Goal: Task Accomplishment & Management: Manage account settings

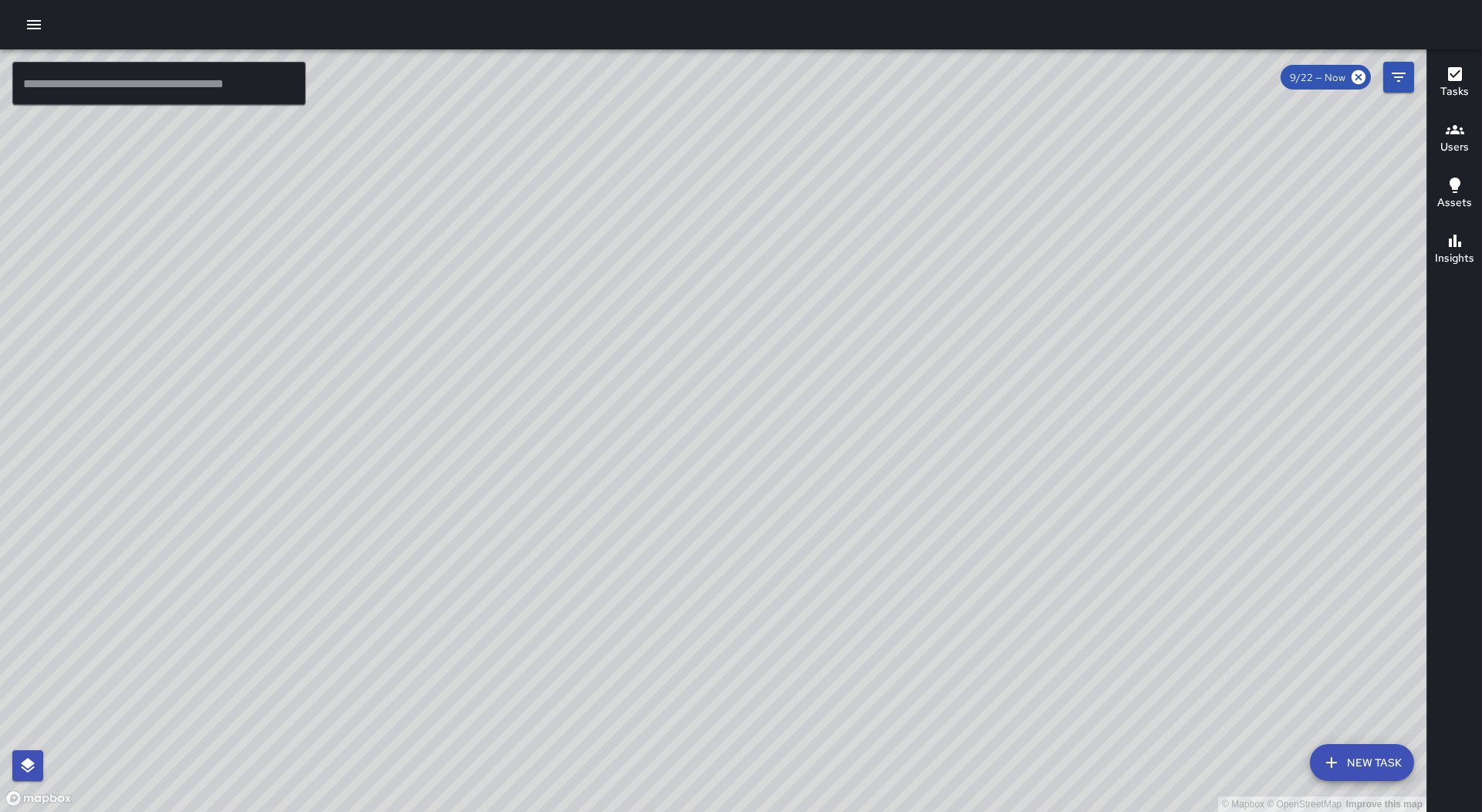
click at [51, 26] on div at bounding box center [741, 25] width 1482 height 50
click at [36, 26] on icon "button" at bounding box center [34, 25] width 19 height 19
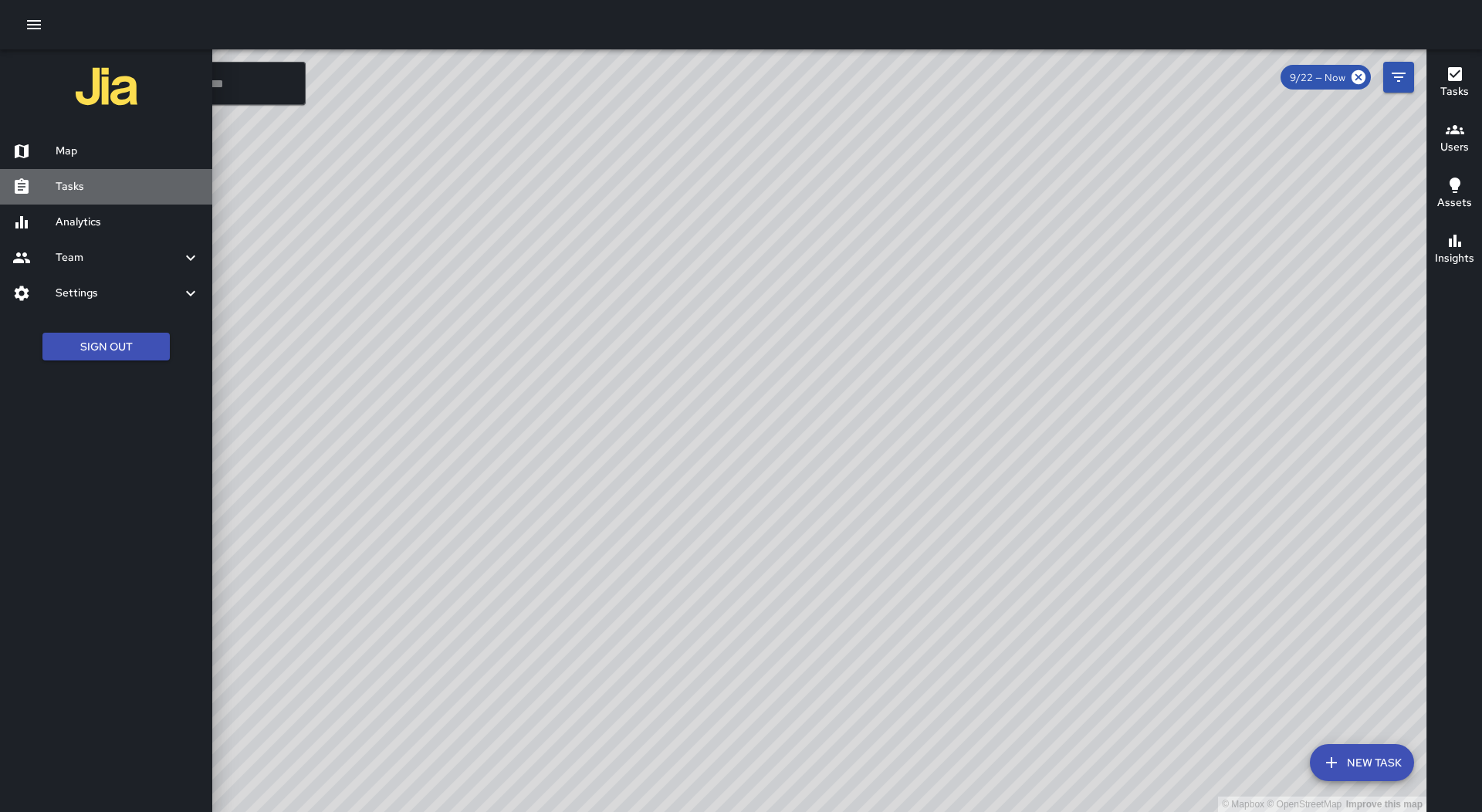
click at [101, 182] on h6 "Tasks" at bounding box center [128, 186] width 145 height 17
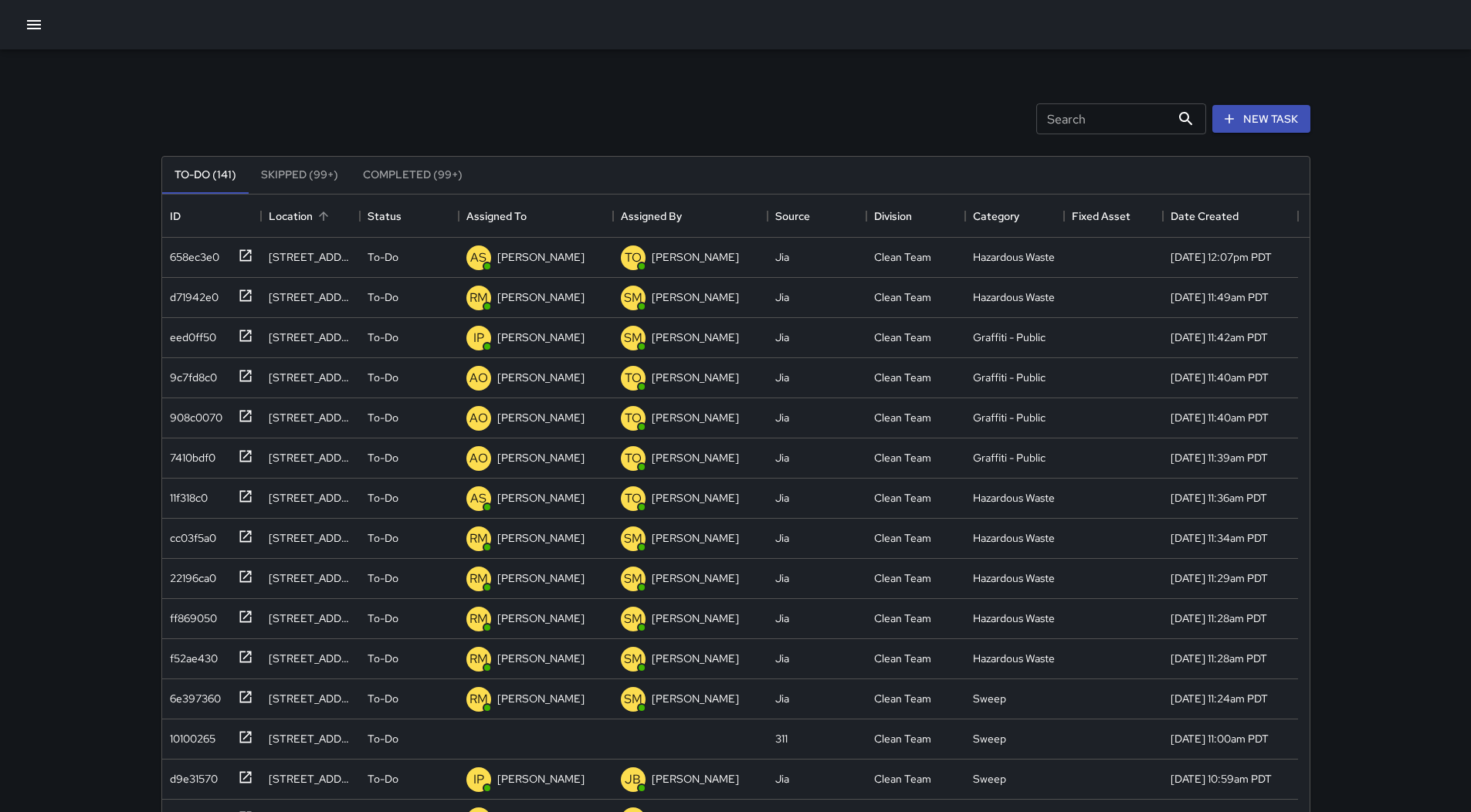
scroll to position [642, 1136]
click at [557, 214] on div "Assigned To" at bounding box center [536, 216] width 139 height 44
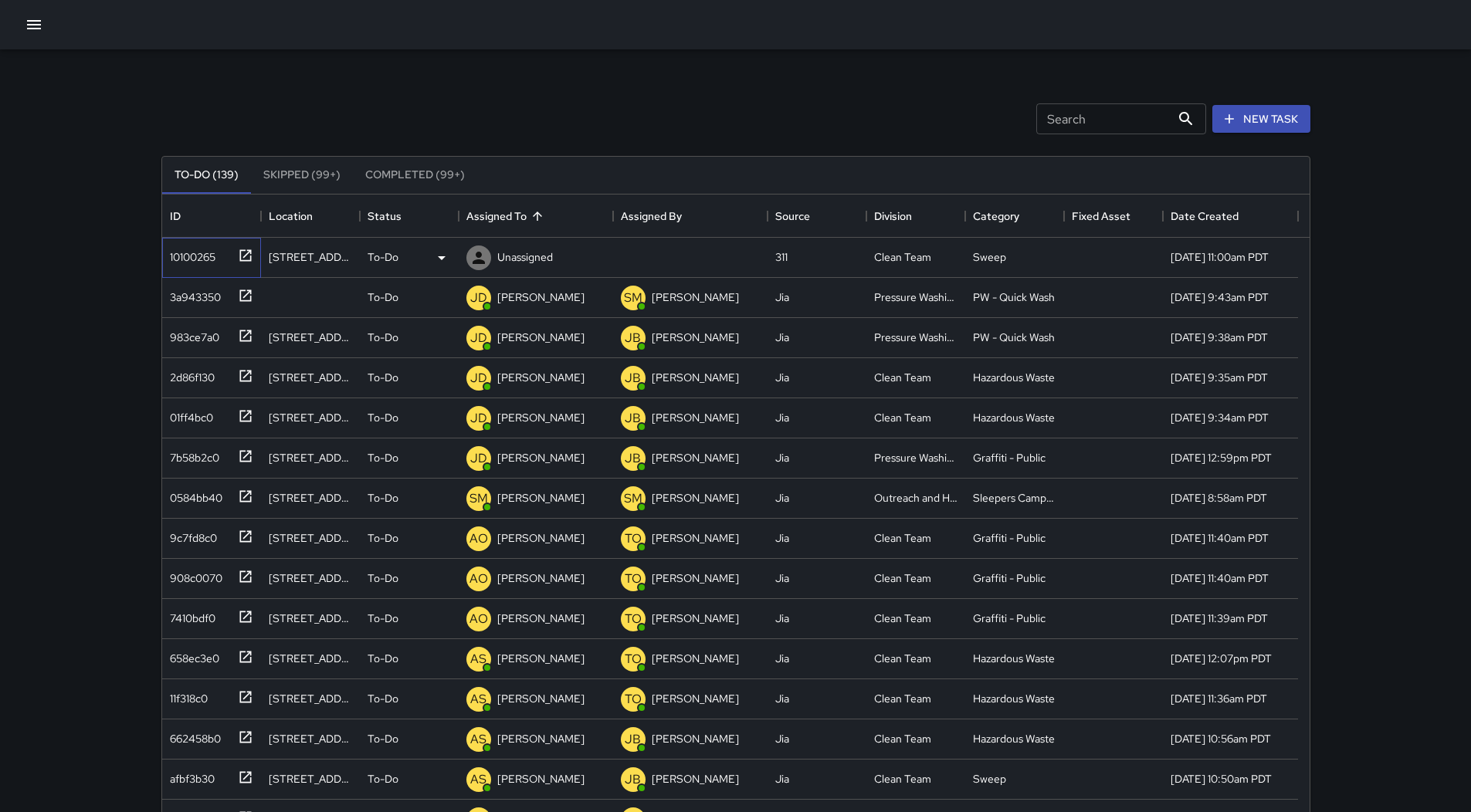
click at [194, 264] on div "10100265" at bounding box center [190, 254] width 52 height 22
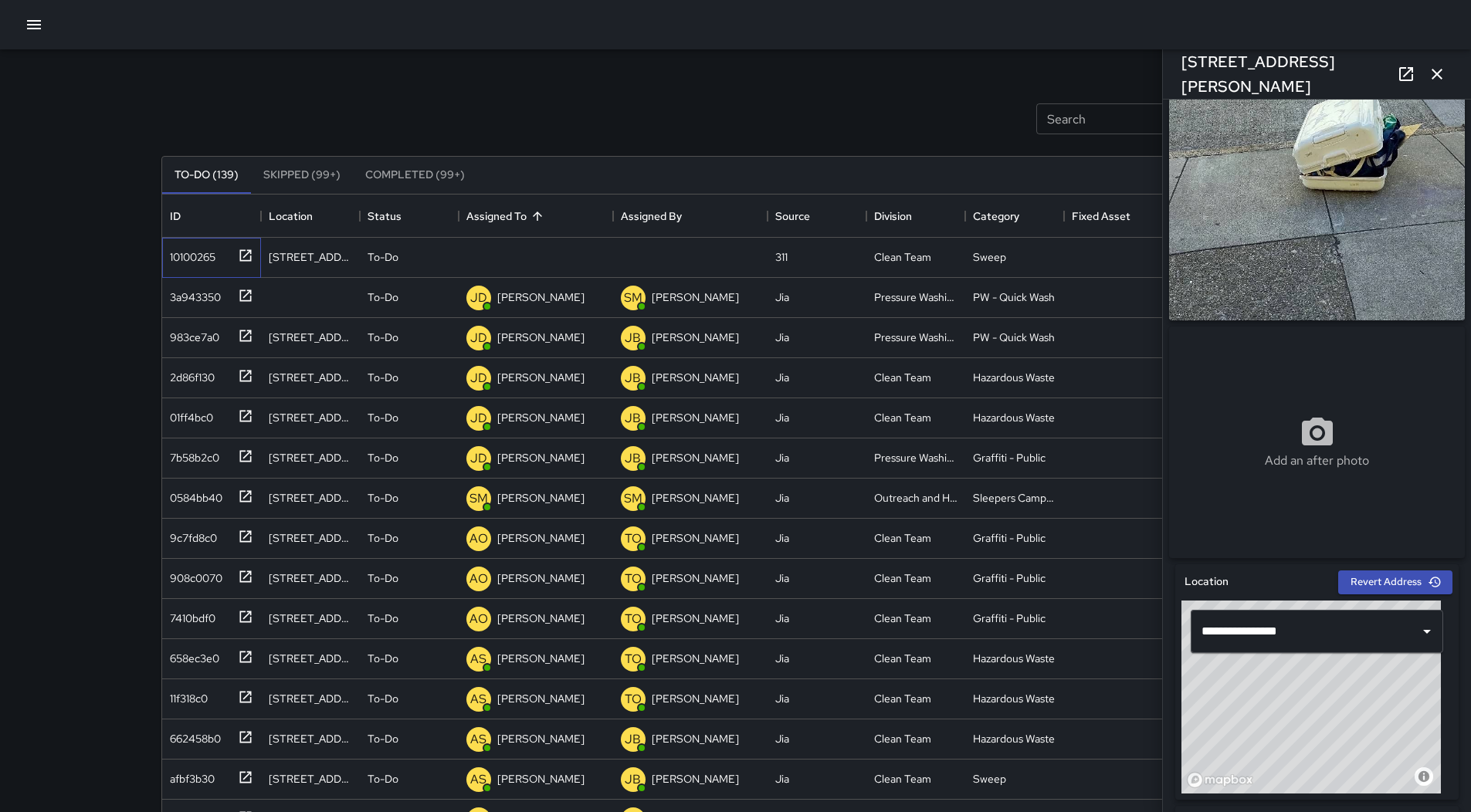
scroll to position [0, 0]
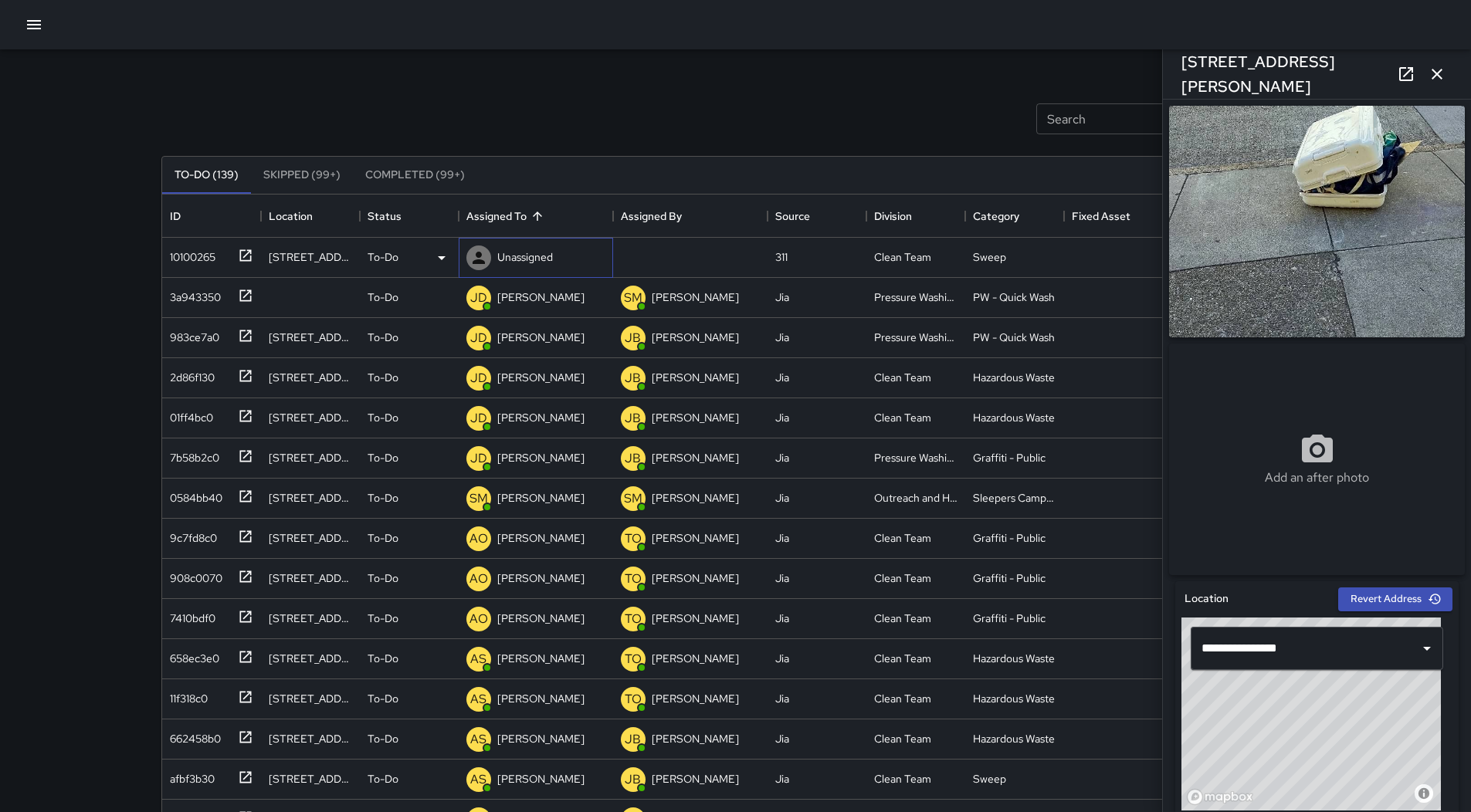
click at [528, 252] on p "Unassigned" at bounding box center [526, 257] width 56 height 16
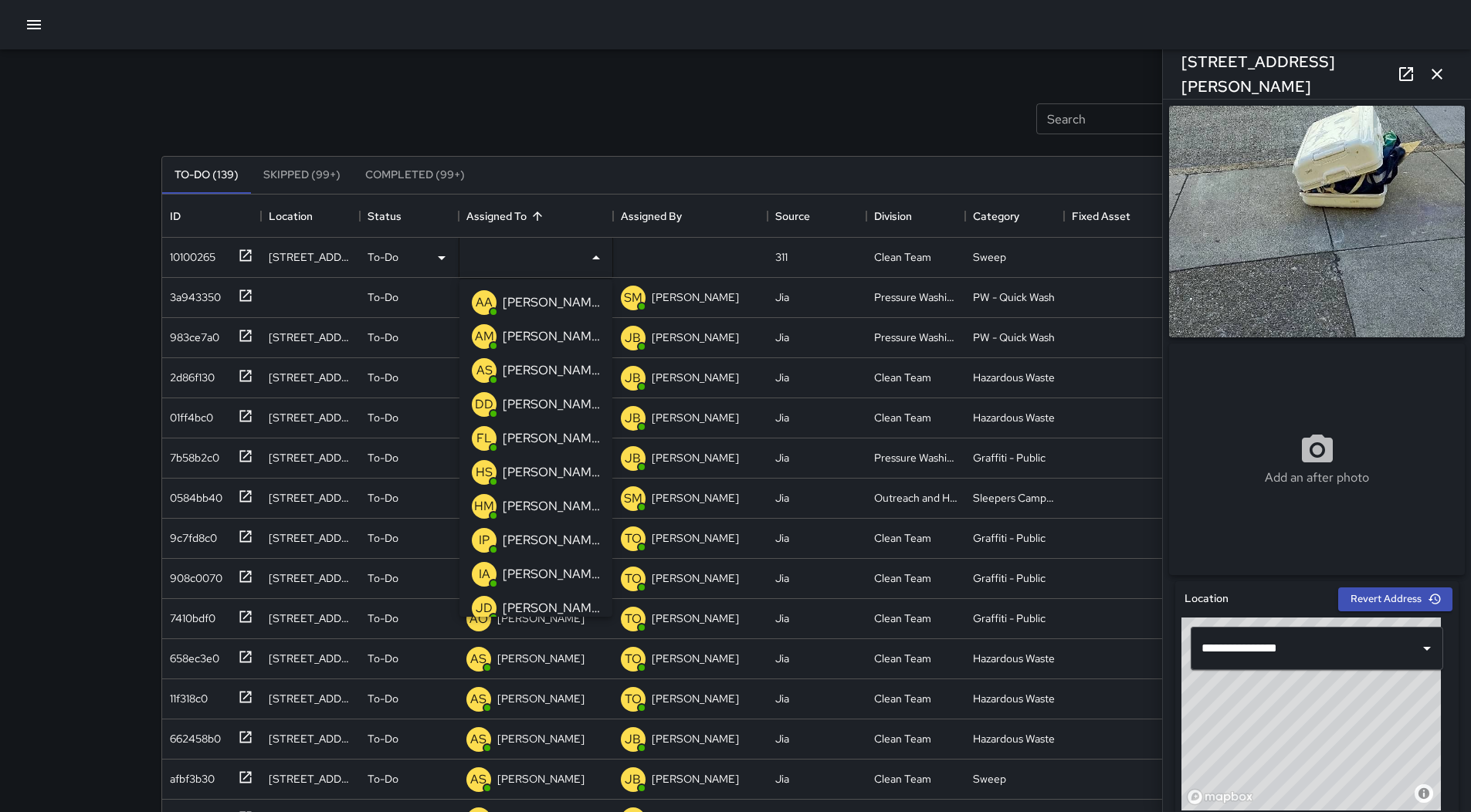
click at [540, 362] on p "[PERSON_NAME]" at bounding box center [551, 371] width 97 height 19
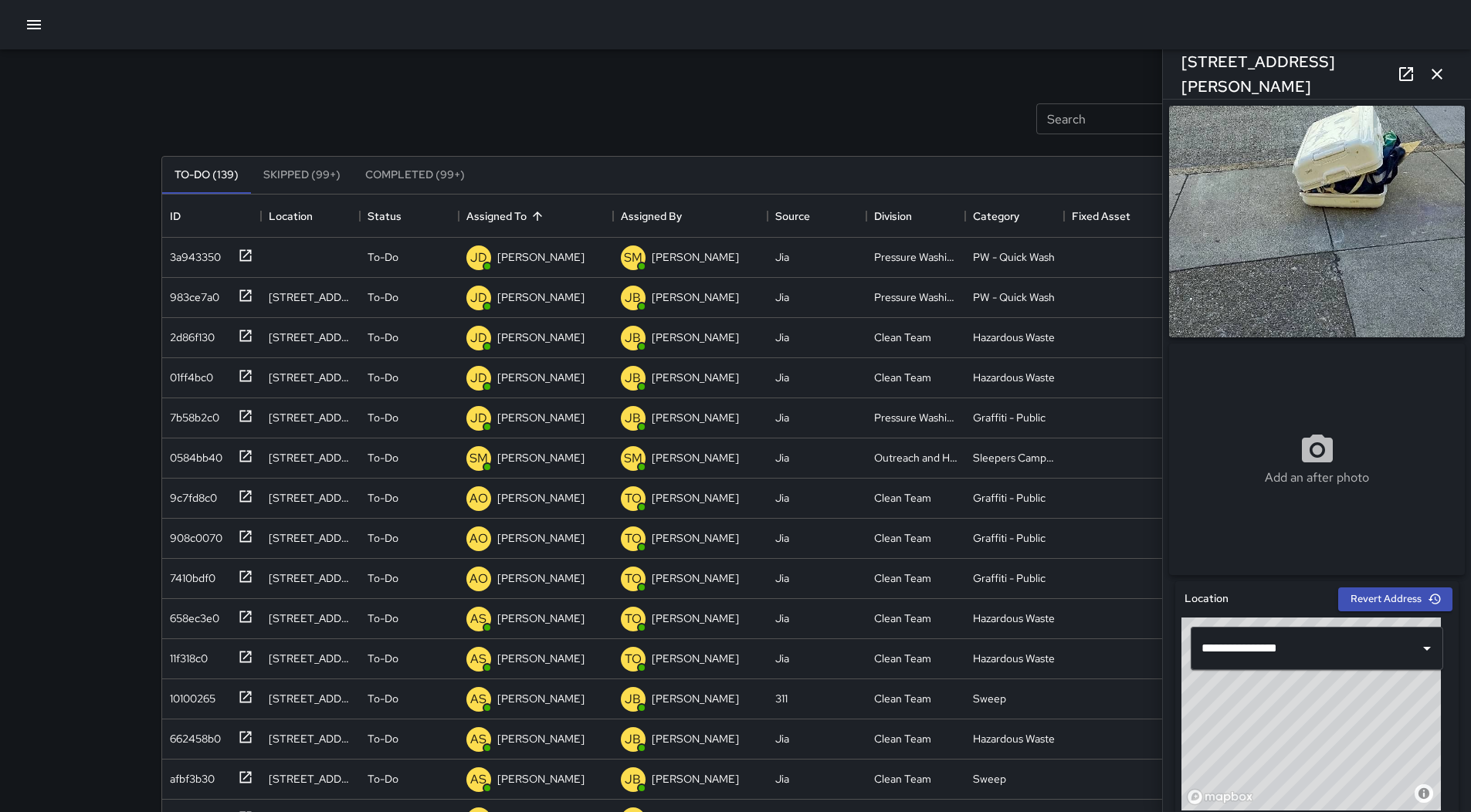
click at [37, 24] on icon "button" at bounding box center [34, 25] width 14 height 9
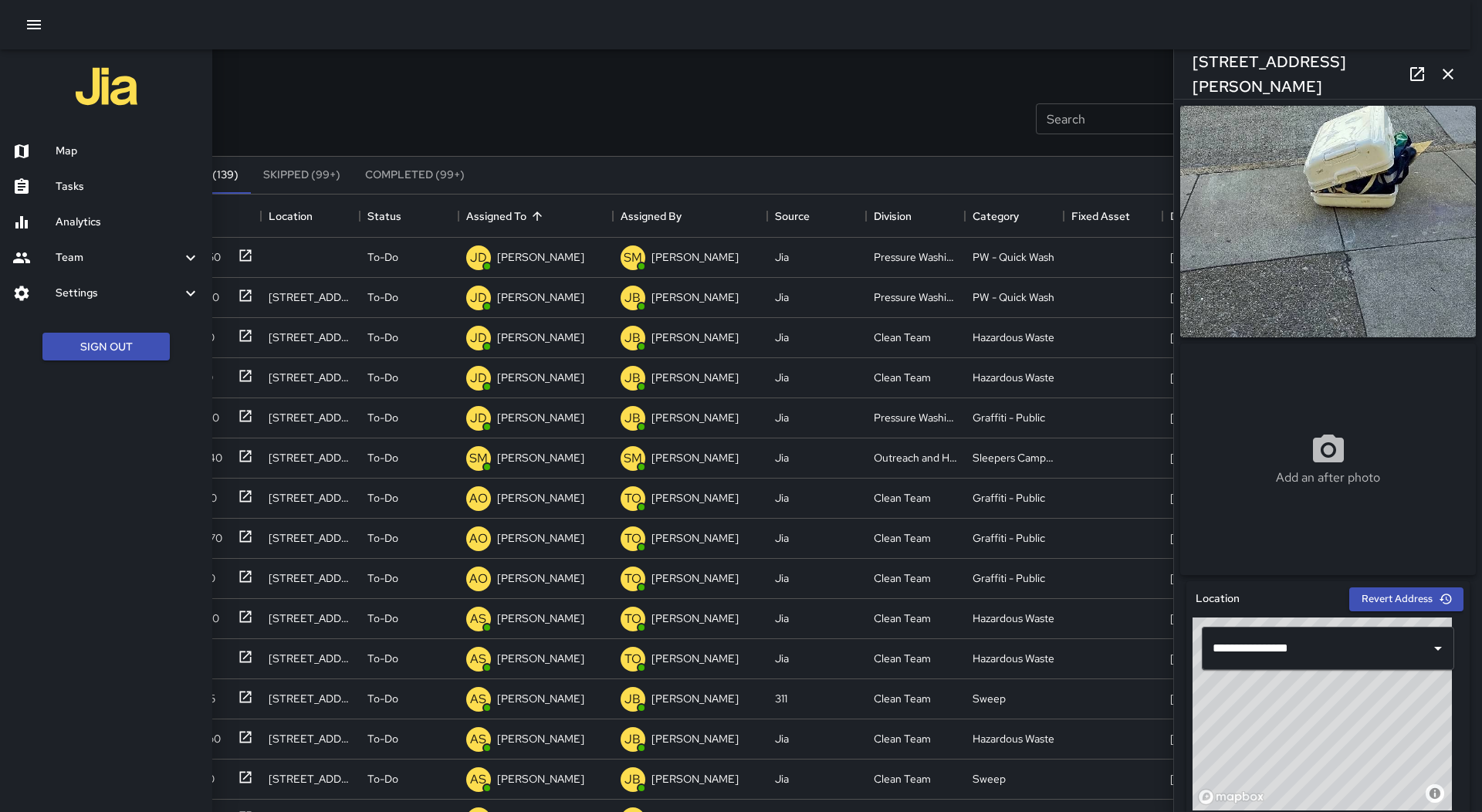
click at [424, 67] on div at bounding box center [741, 406] width 1482 height 812
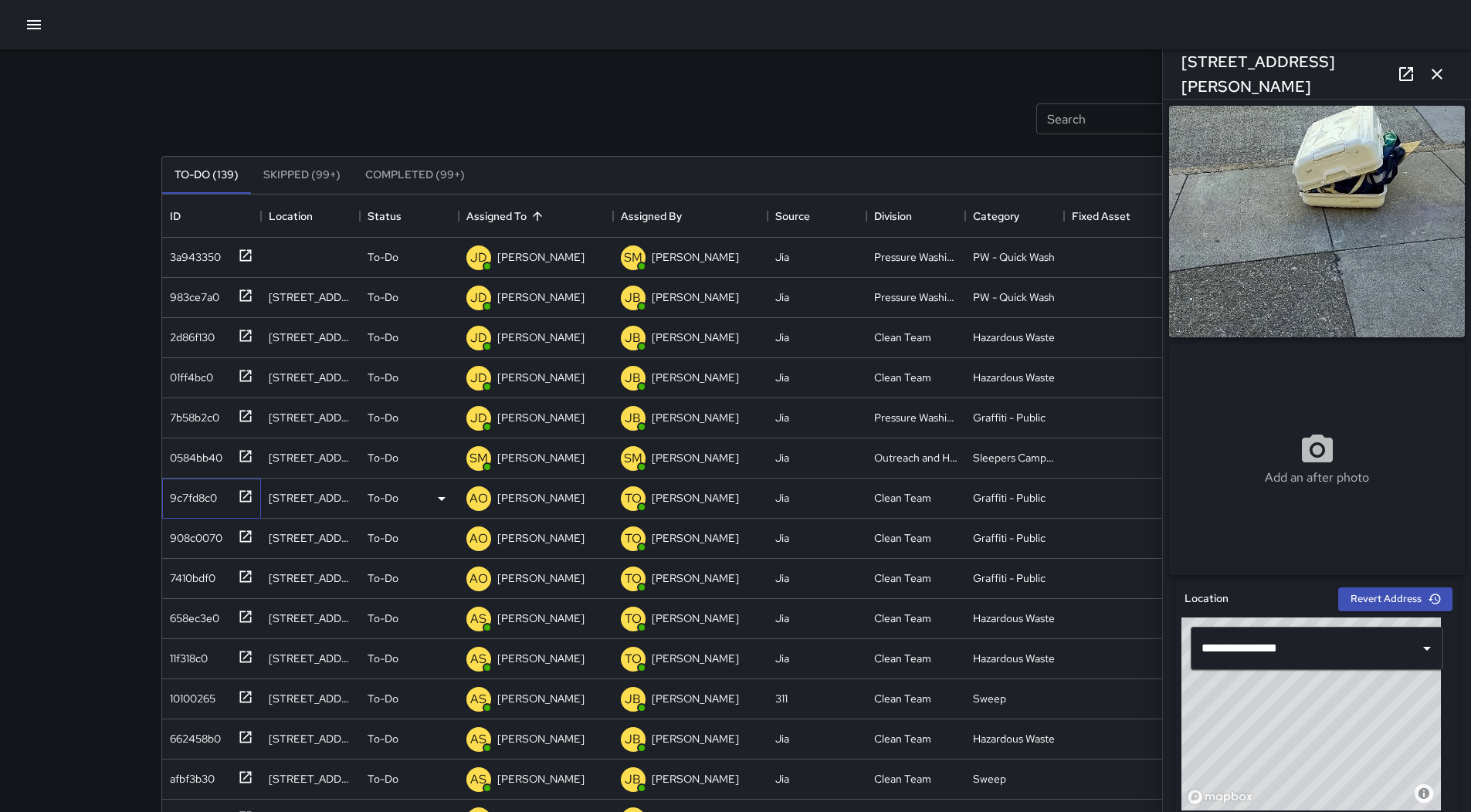
click at [197, 499] on div "9c7fd8c0" at bounding box center [190, 495] width 54 height 22
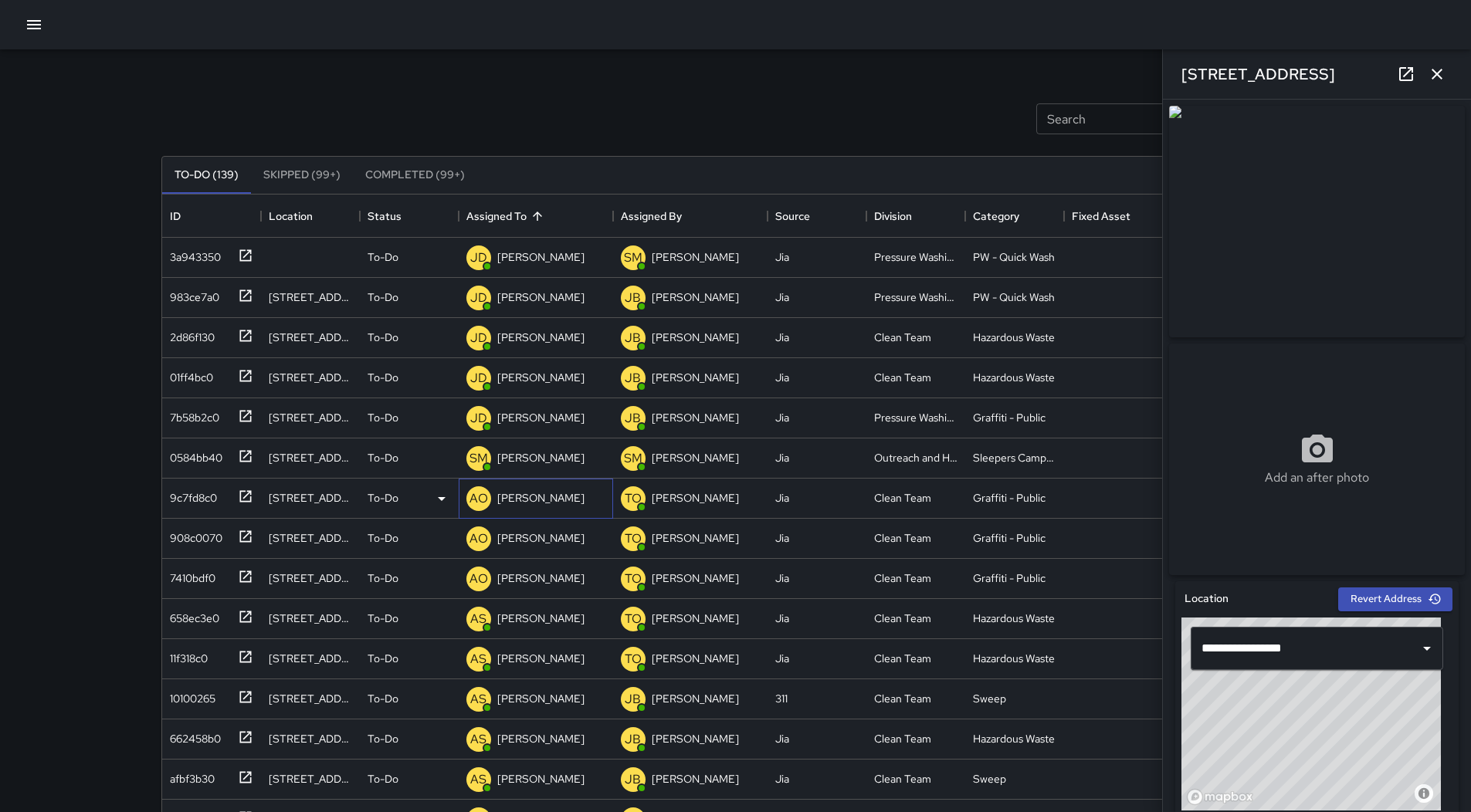
click at [551, 497] on p "[PERSON_NAME]" at bounding box center [541, 498] width 87 height 16
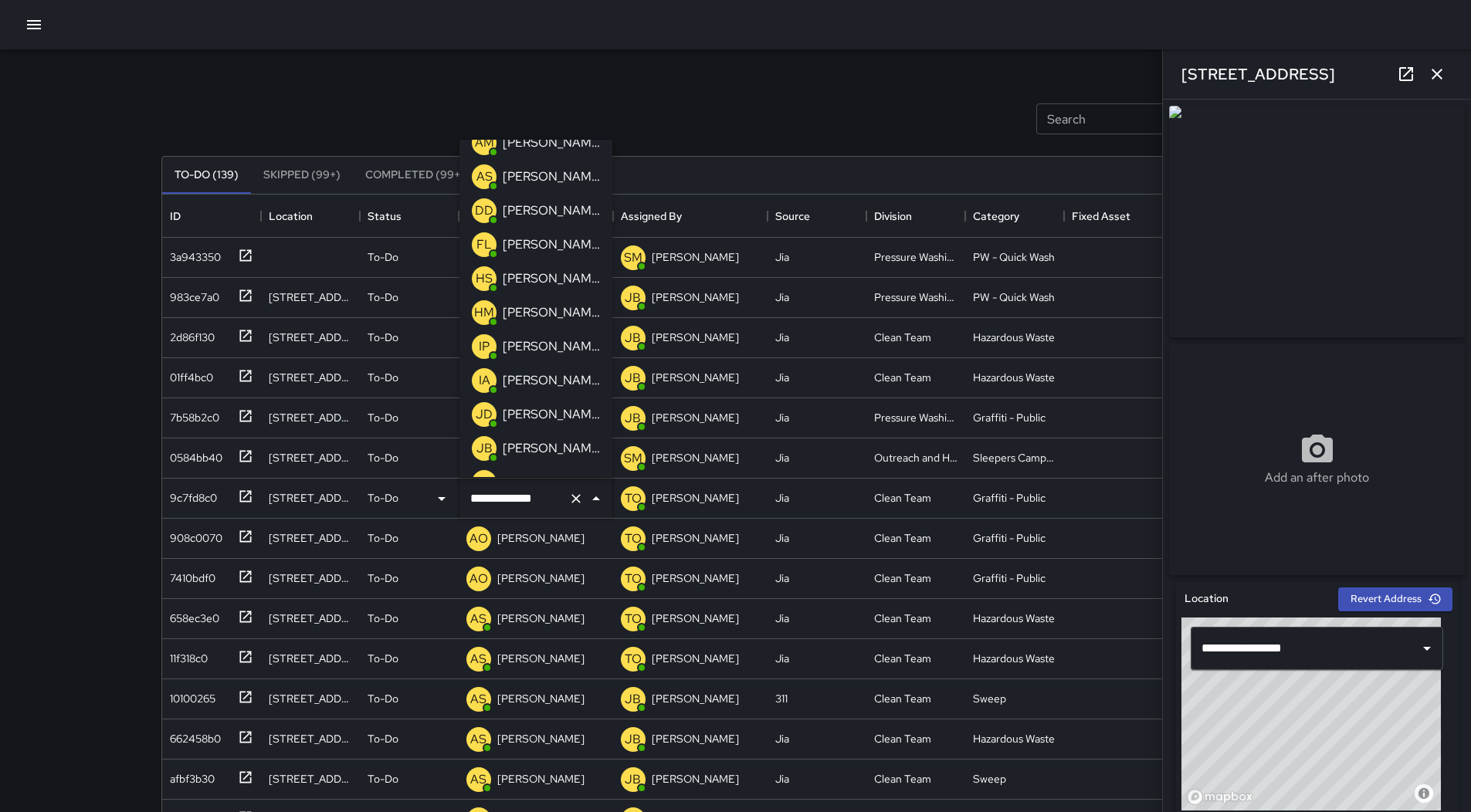
scroll to position [49, 0]
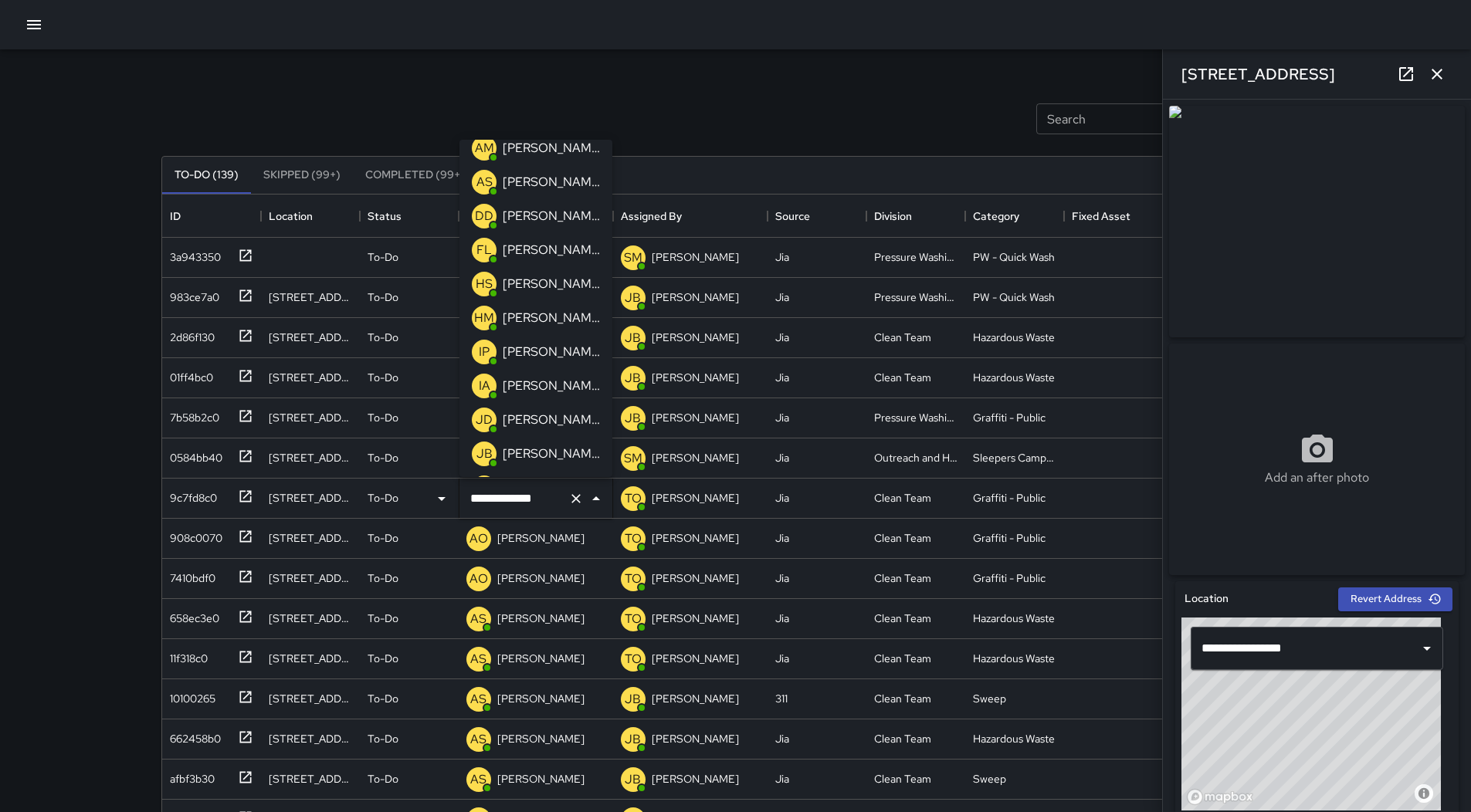
click at [550, 359] on p "[PERSON_NAME]" at bounding box center [551, 352] width 97 height 19
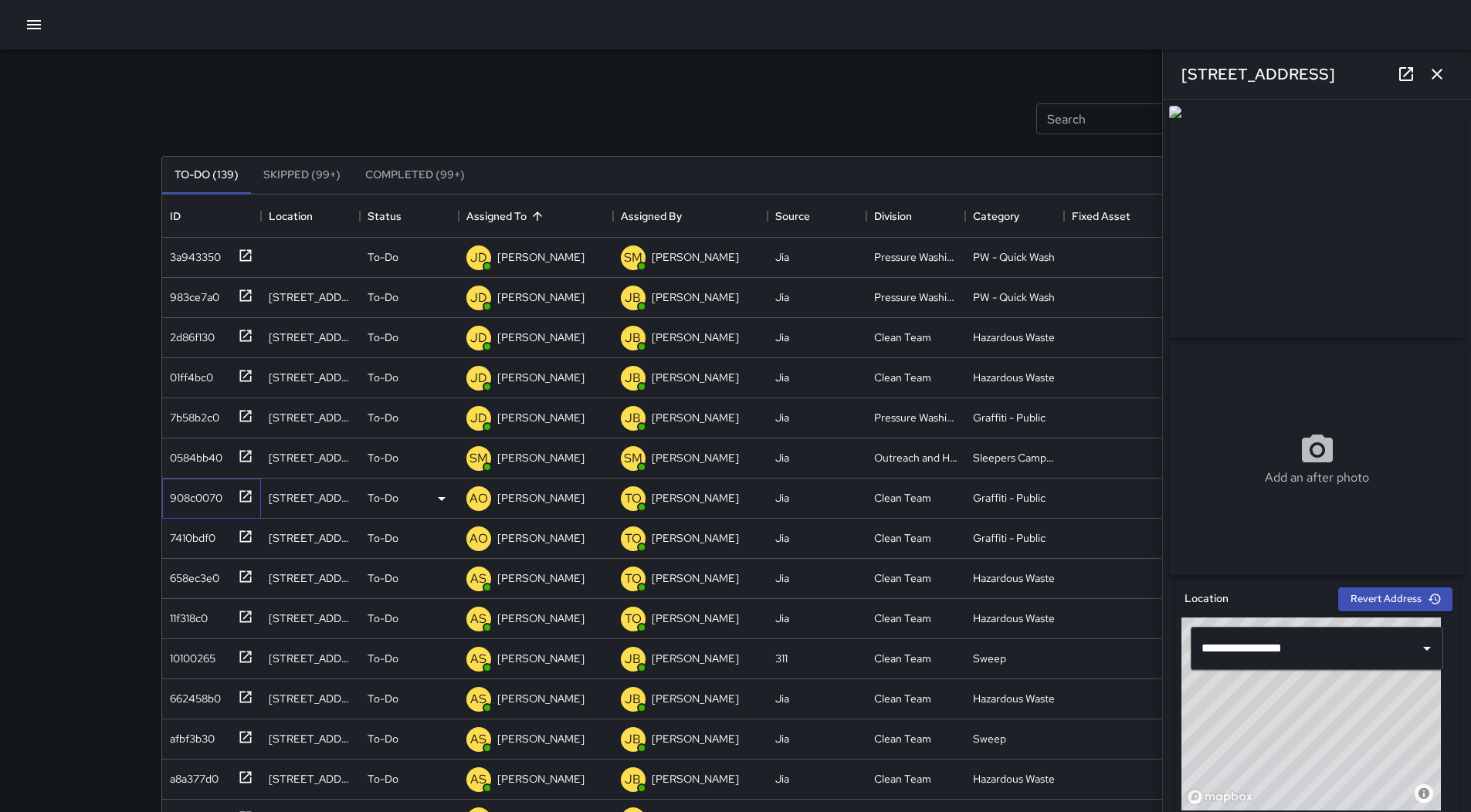
click at [193, 500] on div "908c0070" at bounding box center [193, 495] width 58 height 22
click at [547, 495] on p "[PERSON_NAME]" at bounding box center [541, 498] width 87 height 16
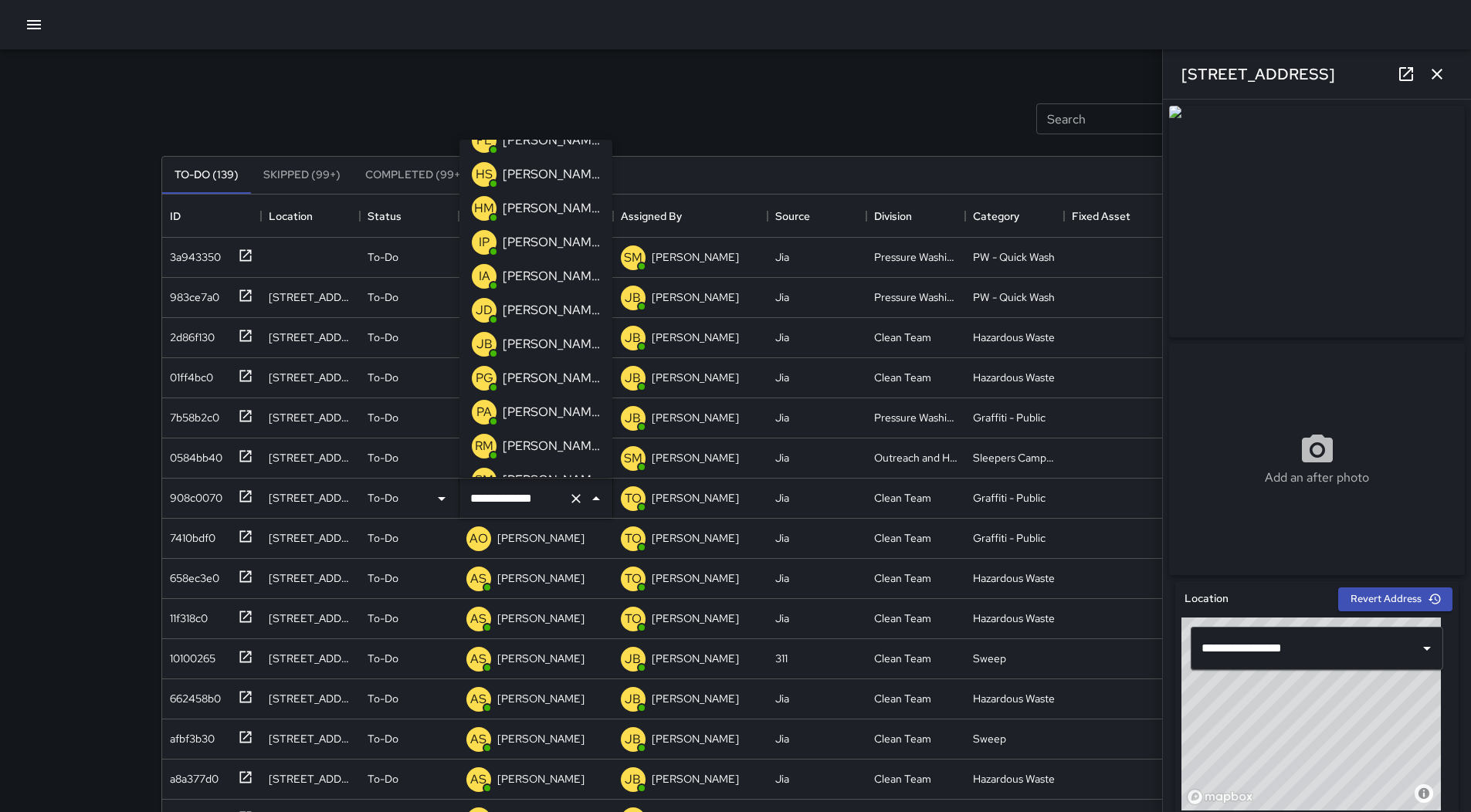
scroll to position [126, 0]
click at [560, 264] on div "[PERSON_NAME]" at bounding box center [551, 275] width 103 height 25
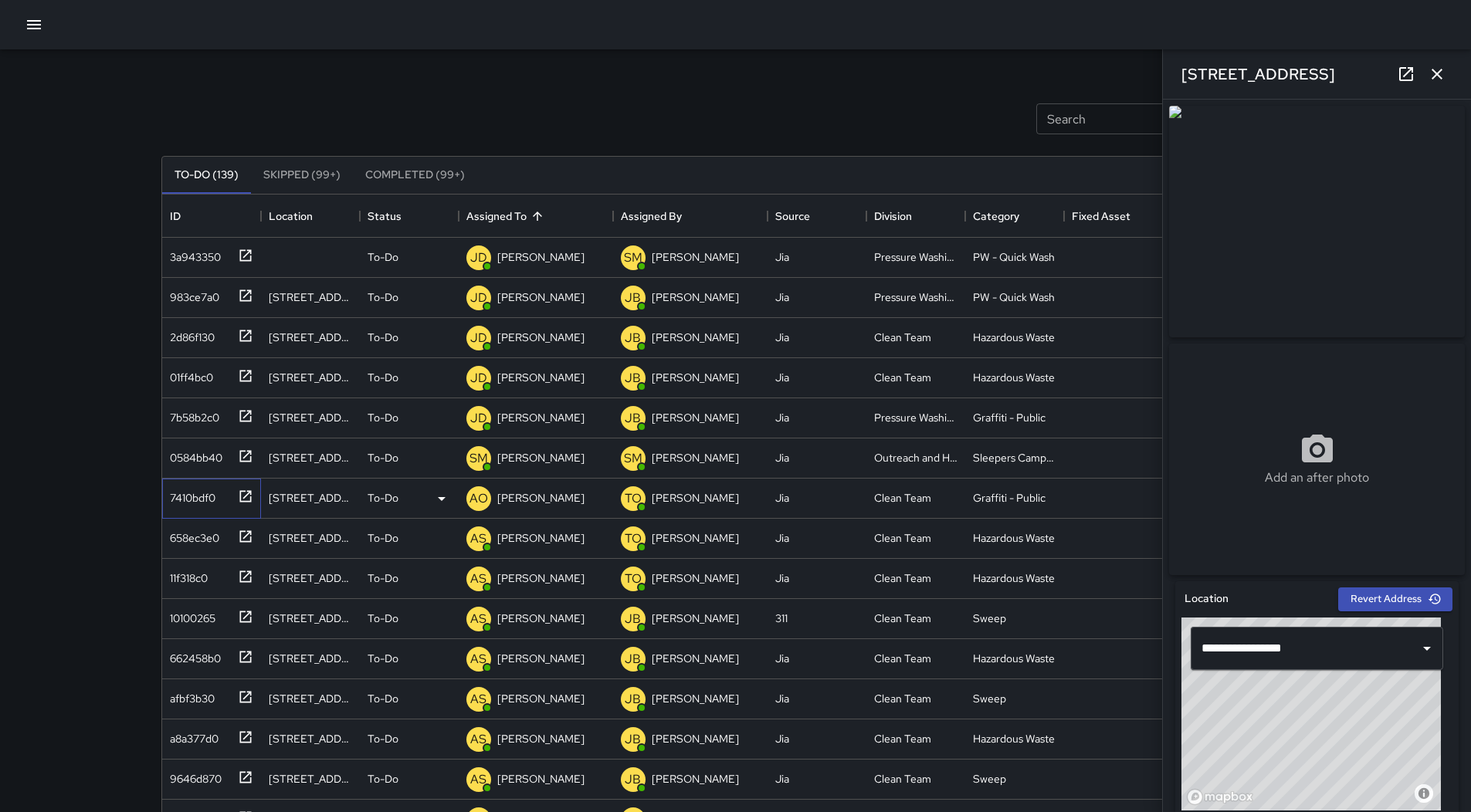
click at [192, 500] on div "7410bdf0" at bounding box center [190, 495] width 52 height 22
click at [528, 499] on p "[PERSON_NAME]" at bounding box center [541, 498] width 87 height 16
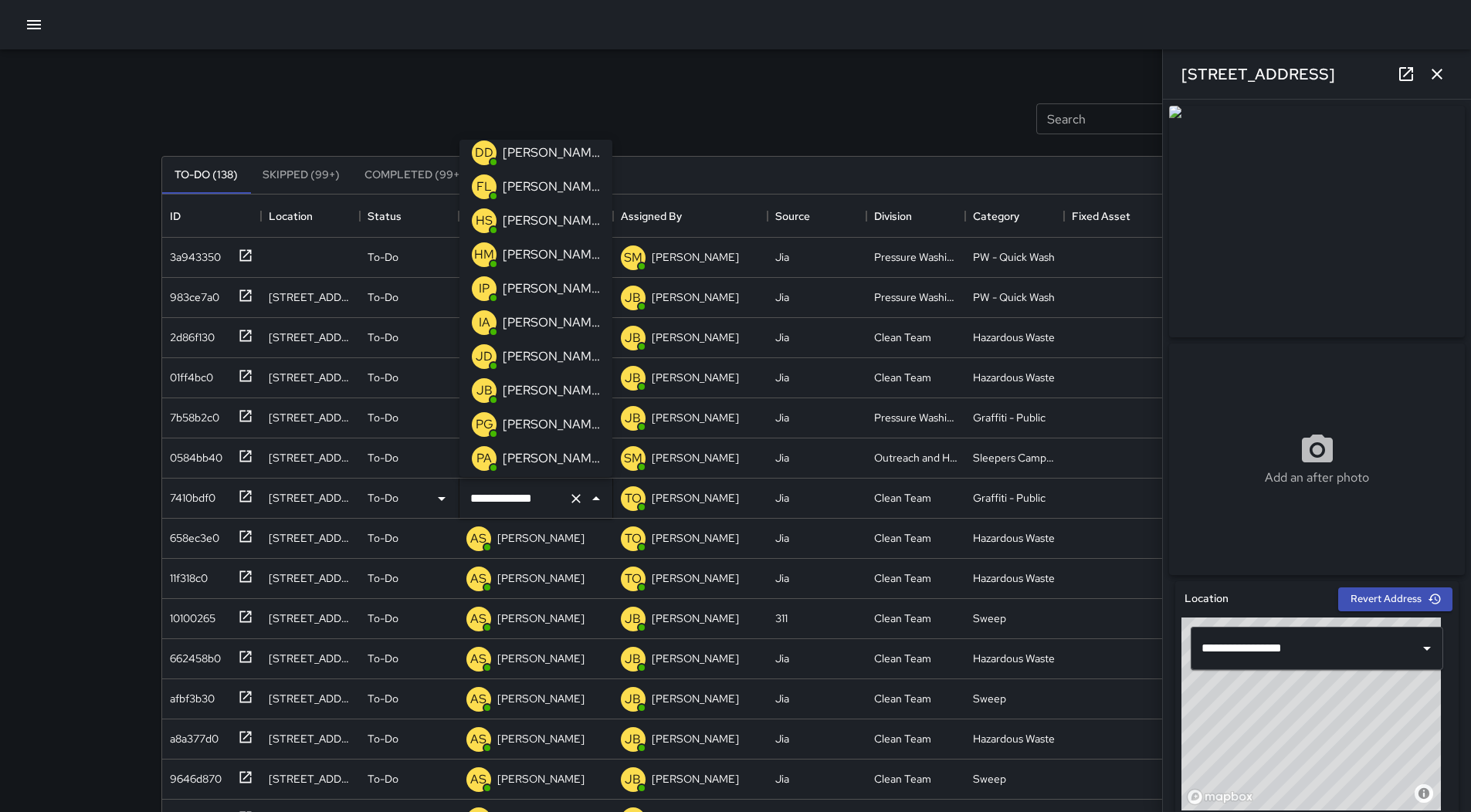
scroll to position [155, 0]
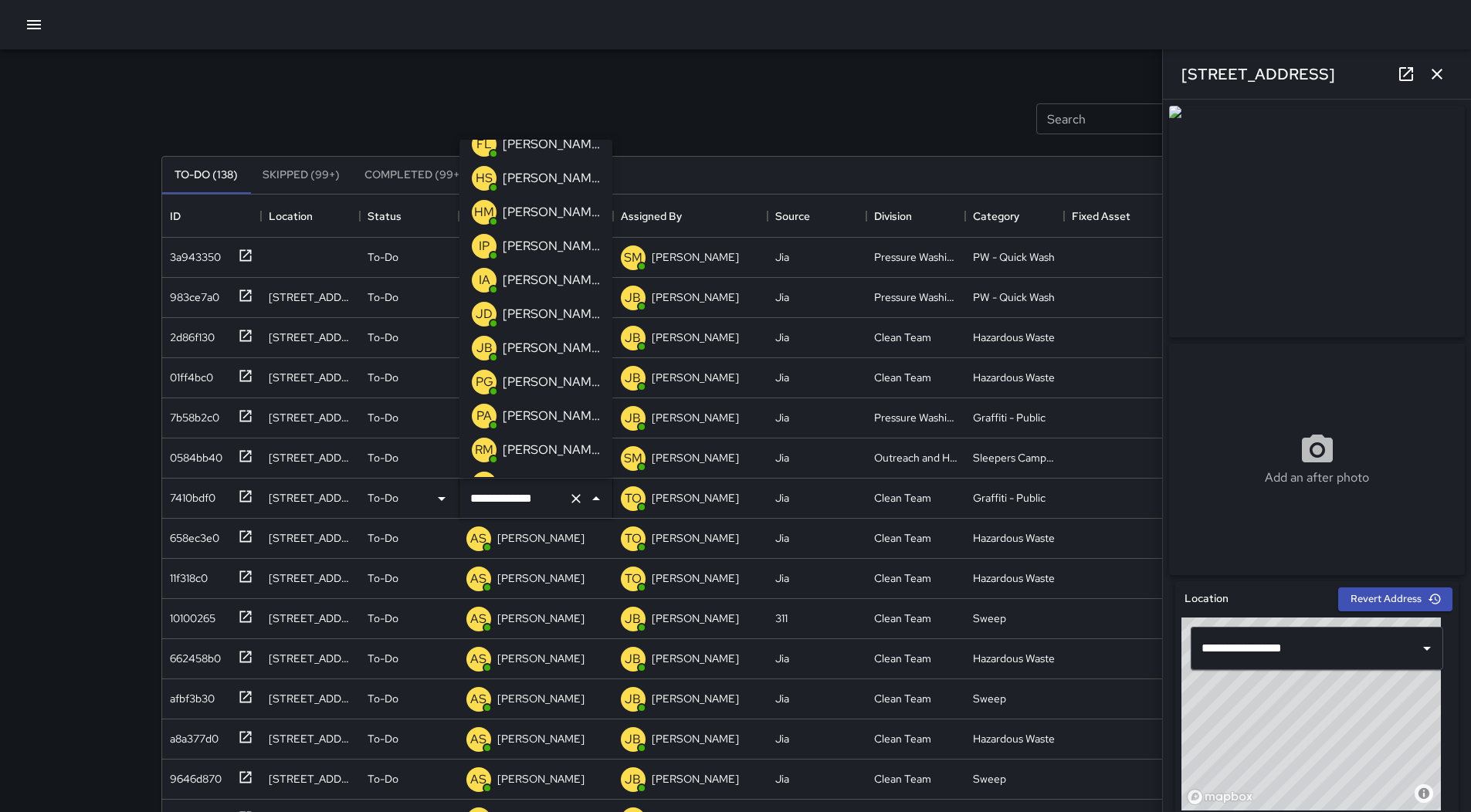
click at [536, 248] on p "[PERSON_NAME]" at bounding box center [551, 246] width 97 height 19
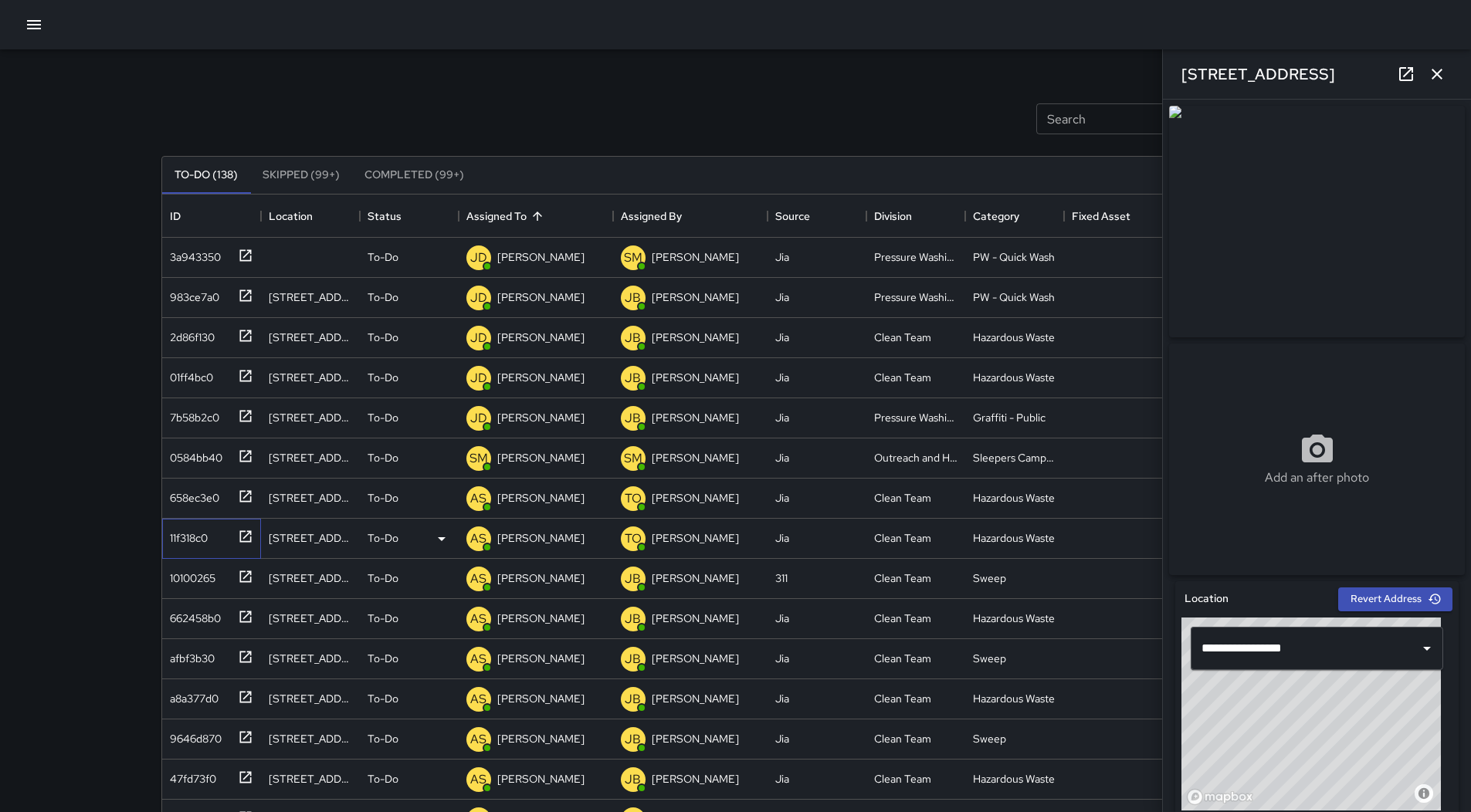
click at [221, 538] on div "11f318c0" at bounding box center [208, 535] width 89 height 26
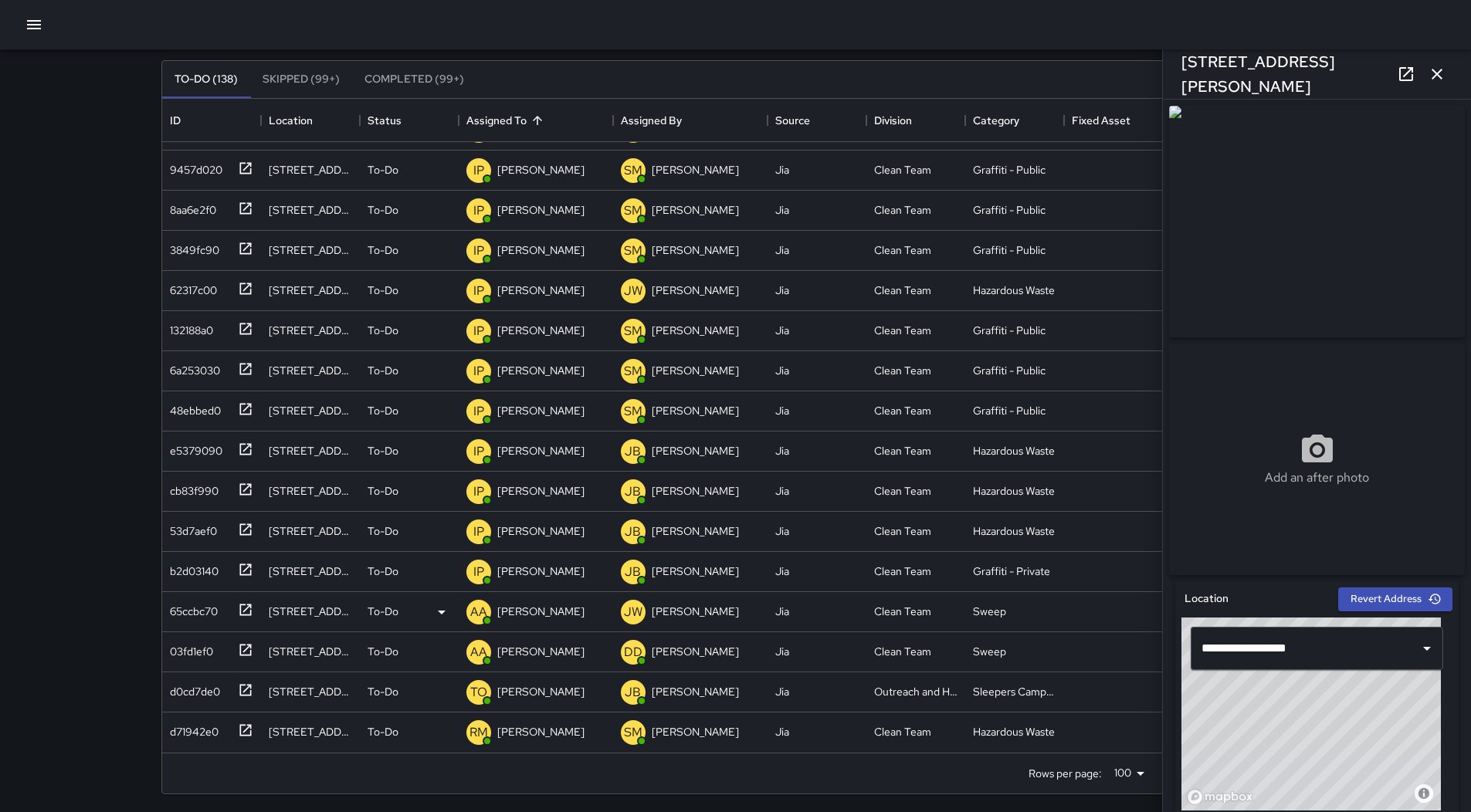
scroll to position [99, 0]
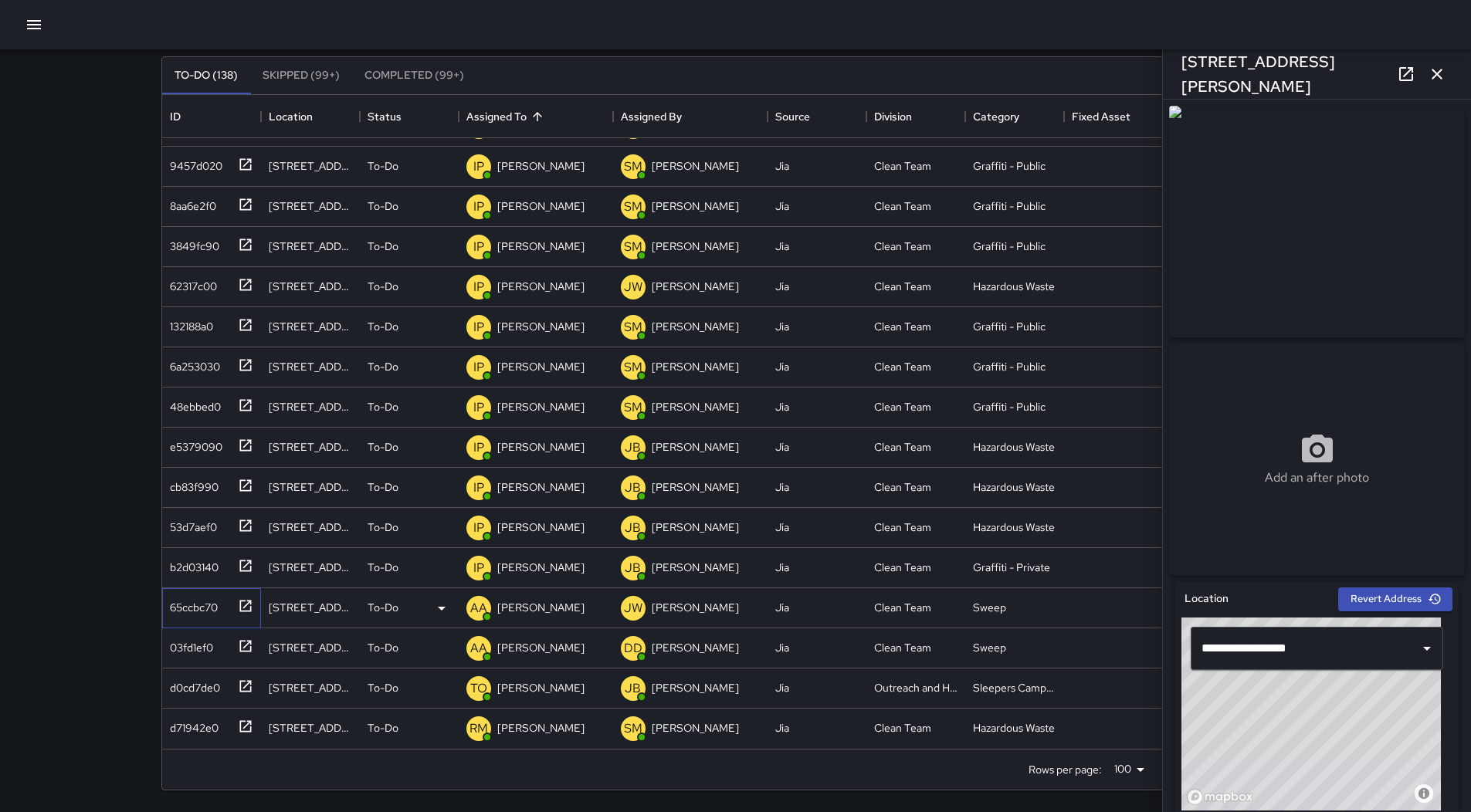
click at [205, 599] on div "65ccbc70" at bounding box center [191, 605] width 54 height 22
click at [218, 676] on div "d0cd7de0" at bounding box center [192, 685] width 57 height 22
click at [1435, 72] on icon "button" at bounding box center [1438, 74] width 11 height 11
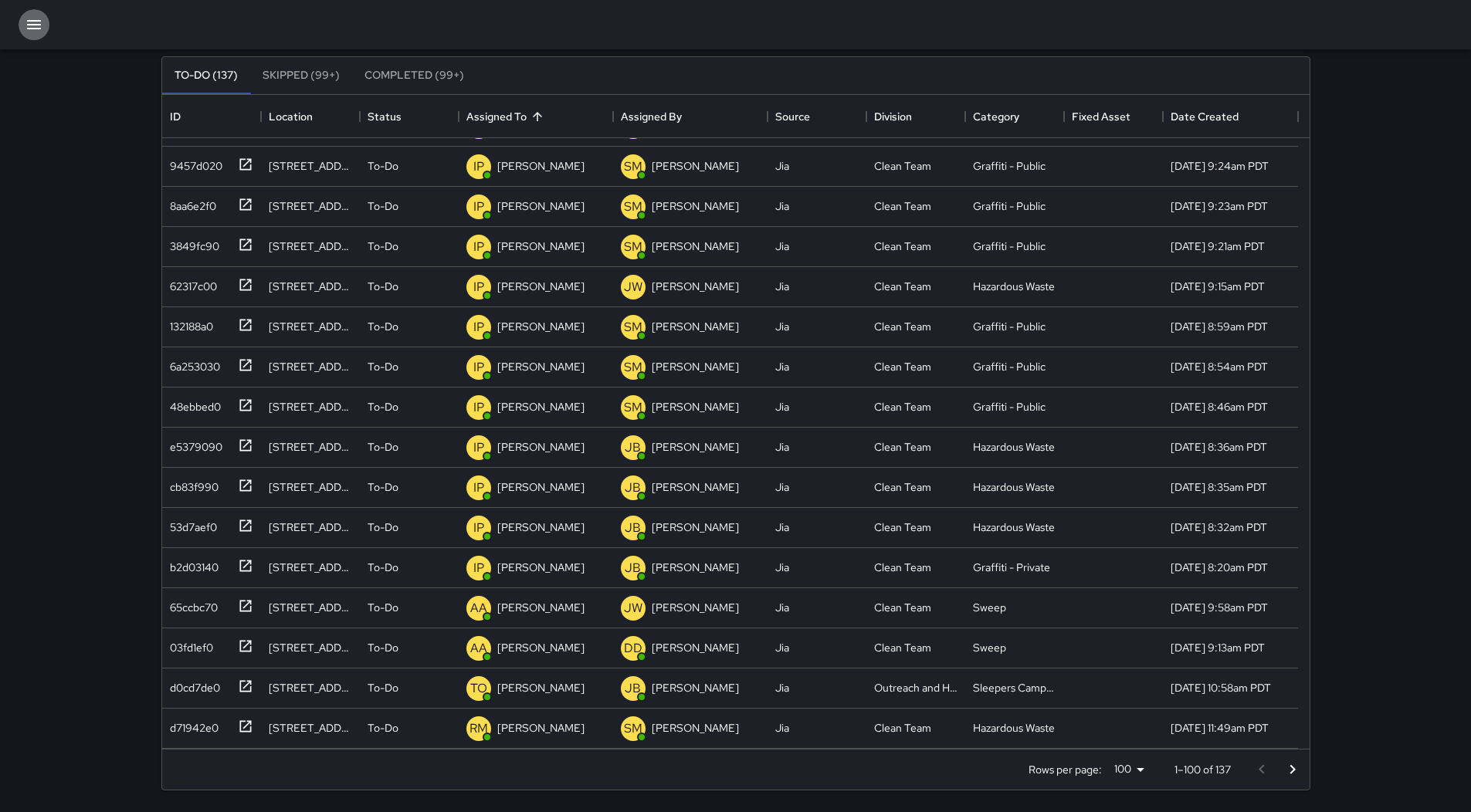
click at [29, 9] on button "button" at bounding box center [34, 25] width 31 height 31
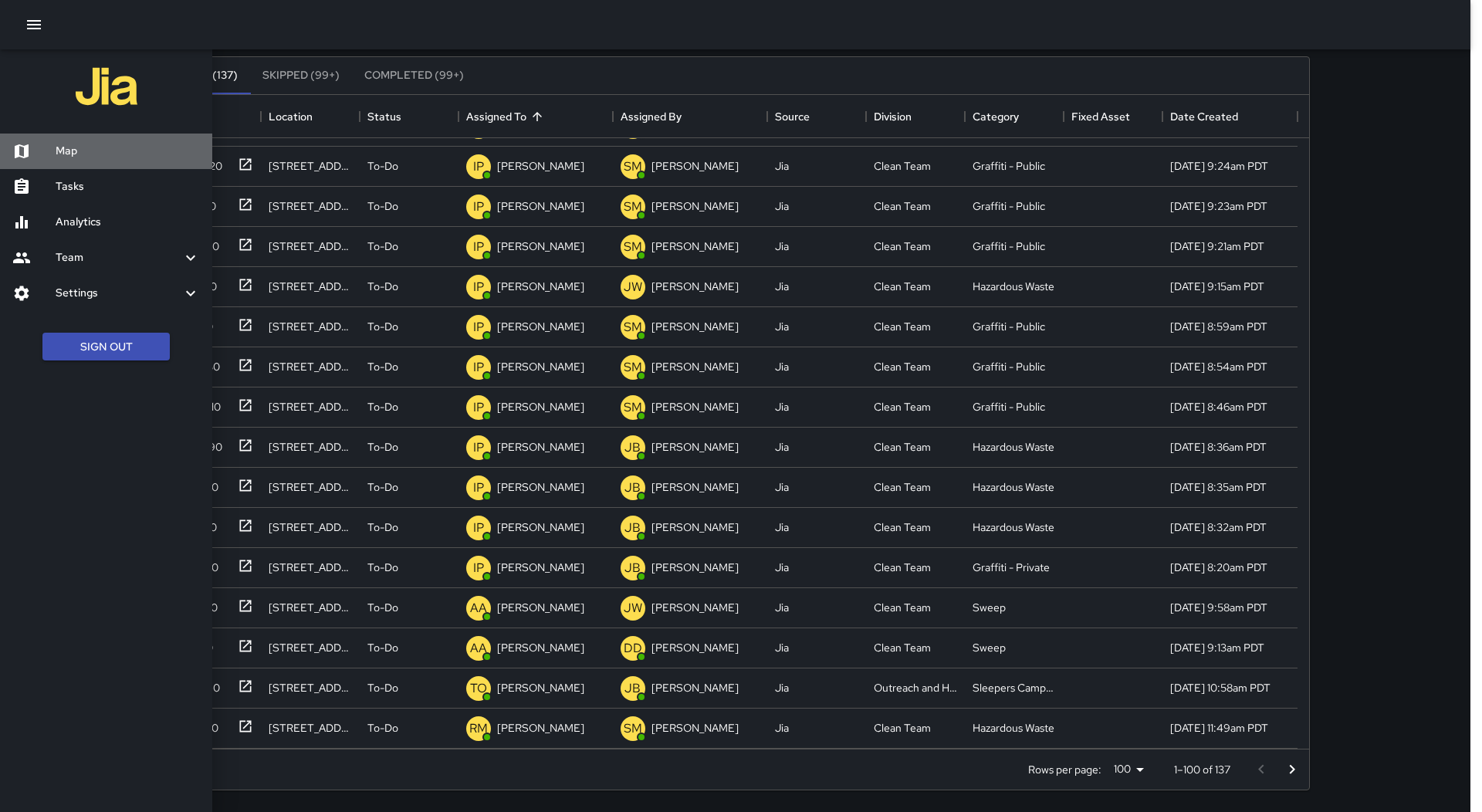
click at [49, 142] on div at bounding box center [34, 152] width 44 height 19
